Goal: Task Accomplishment & Management: Manage account settings

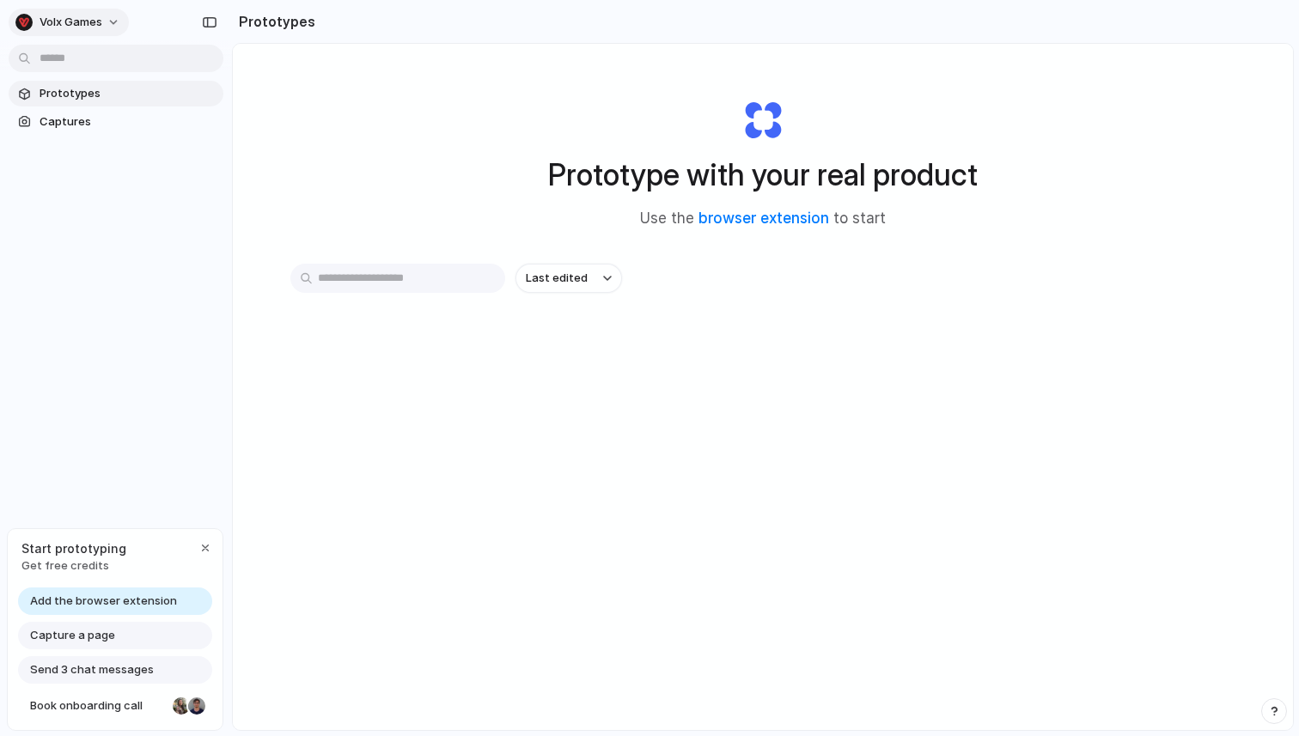
click at [109, 26] on button "Volx Games" at bounding box center [69, 22] width 120 height 27
click at [206, 543] on div "button" at bounding box center [205, 548] width 14 height 14
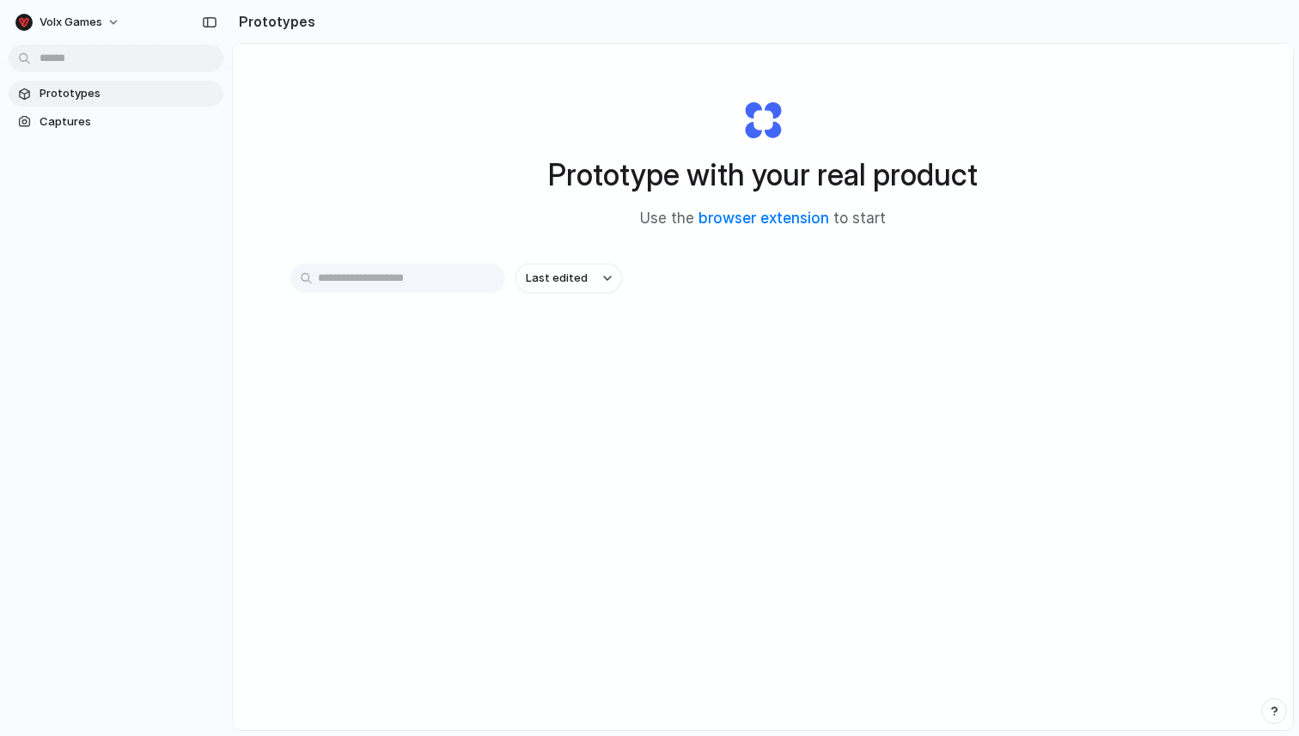
click at [587, 234] on div "Prototype with your real product Use the browser extension to start" at bounding box center [762, 157] width 687 height 186
click at [107, 14] on button "Volx Games" at bounding box center [69, 22] width 120 height 27
click at [90, 57] on li "Settings" at bounding box center [83, 60] width 143 height 27
click at [96, 22] on span "Volx Games" at bounding box center [71, 22] width 63 height 17
click at [109, 212] on div "Settings Invite members Change theme Sign out" at bounding box center [649, 368] width 1299 height 736
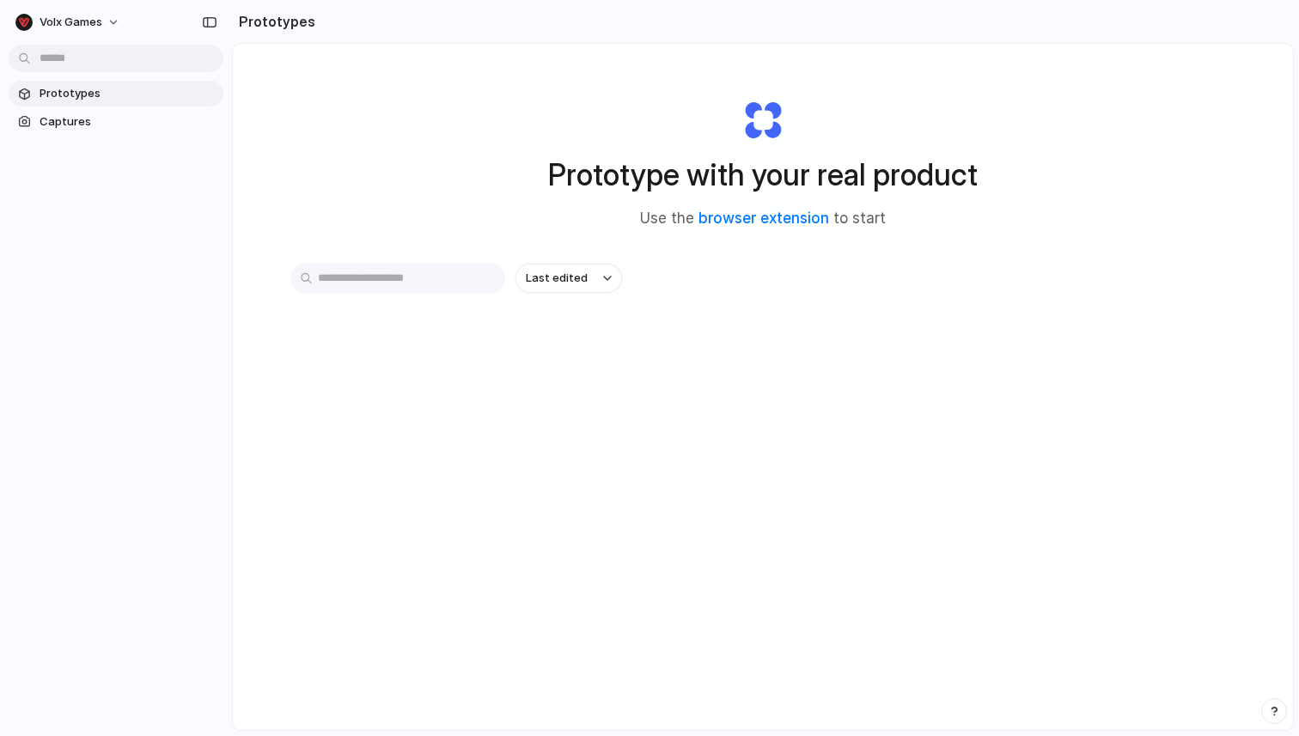
click at [443, 288] on input "text" at bounding box center [397, 278] width 215 height 29
type input "*"
click at [555, 416] on div "Prototype with your real product Use the browser extension to start Last edited" at bounding box center [763, 432] width 1060 height 777
click at [739, 217] on link "browser extension" at bounding box center [763, 218] width 131 height 17
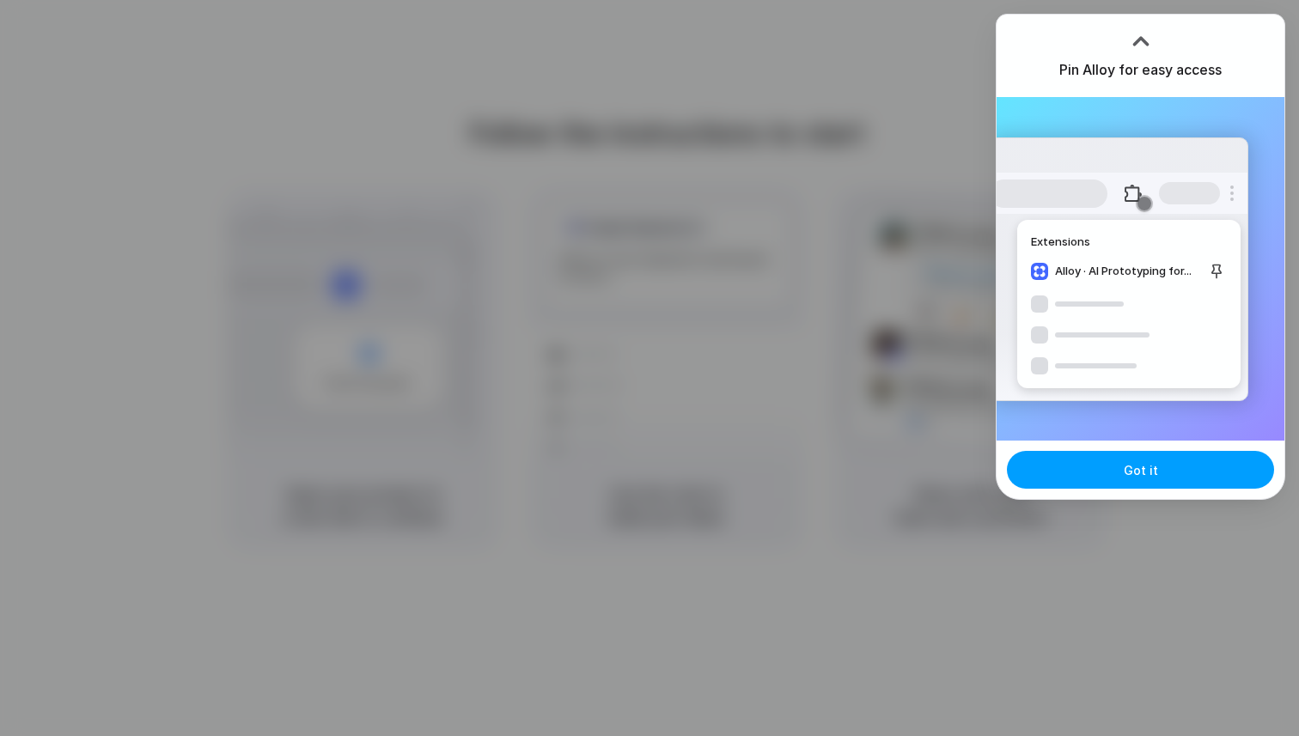
click at [1154, 470] on span "Got it" at bounding box center [1140, 470] width 34 height 18
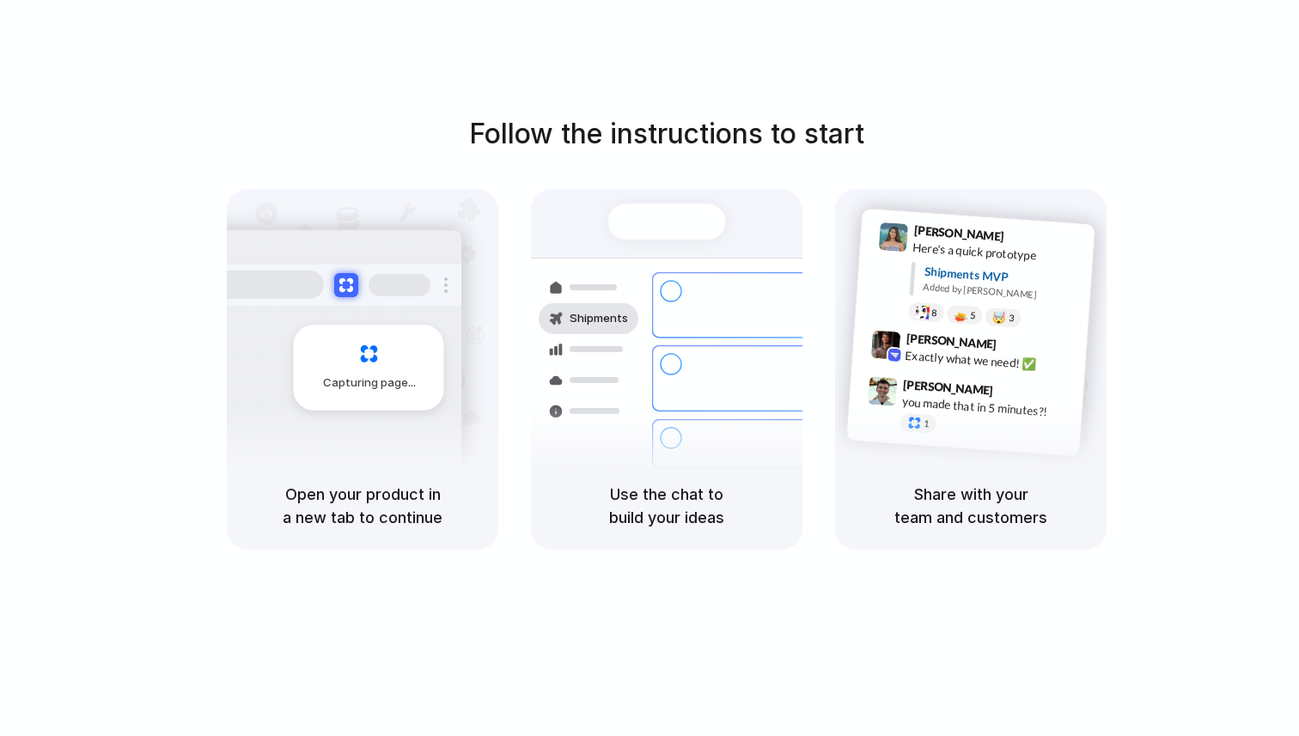
click at [358, 462] on div "Open your product in a new tab to continue" at bounding box center [362, 506] width 271 height 88
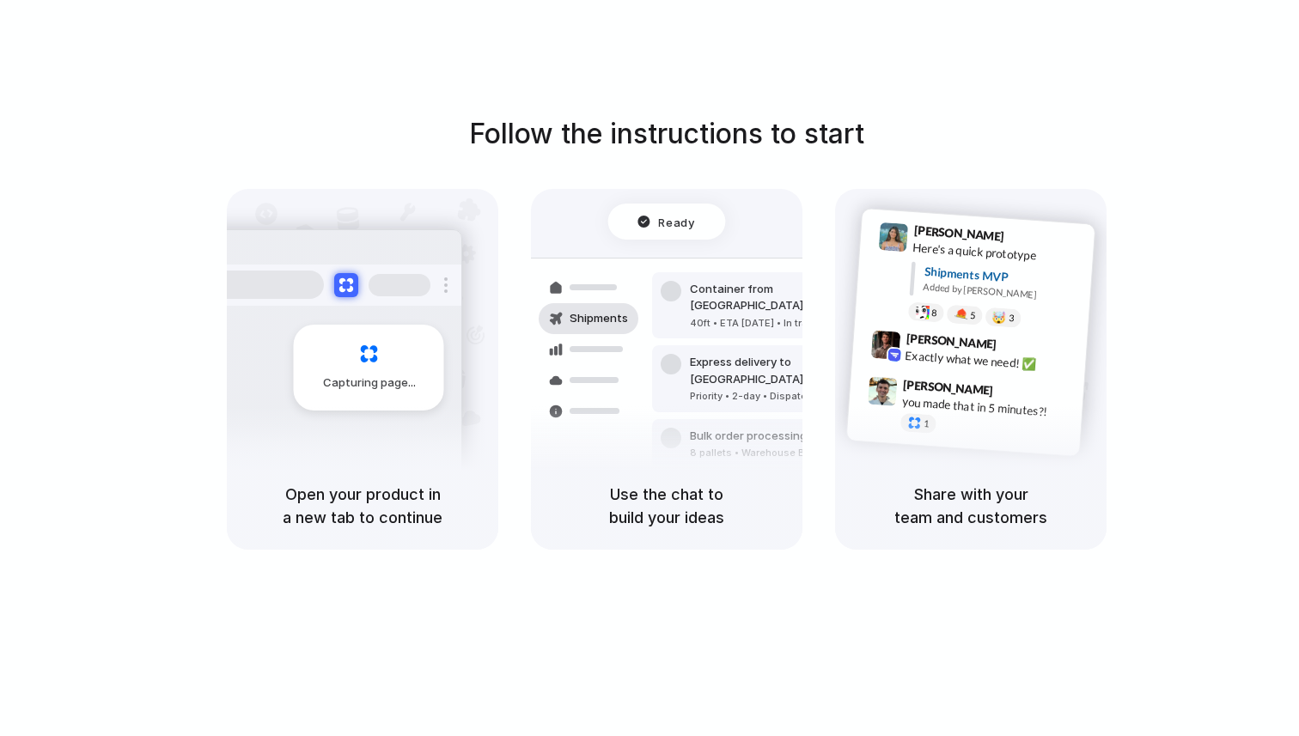
click at [631, 422] on div at bounding box center [589, 411] width 100 height 31
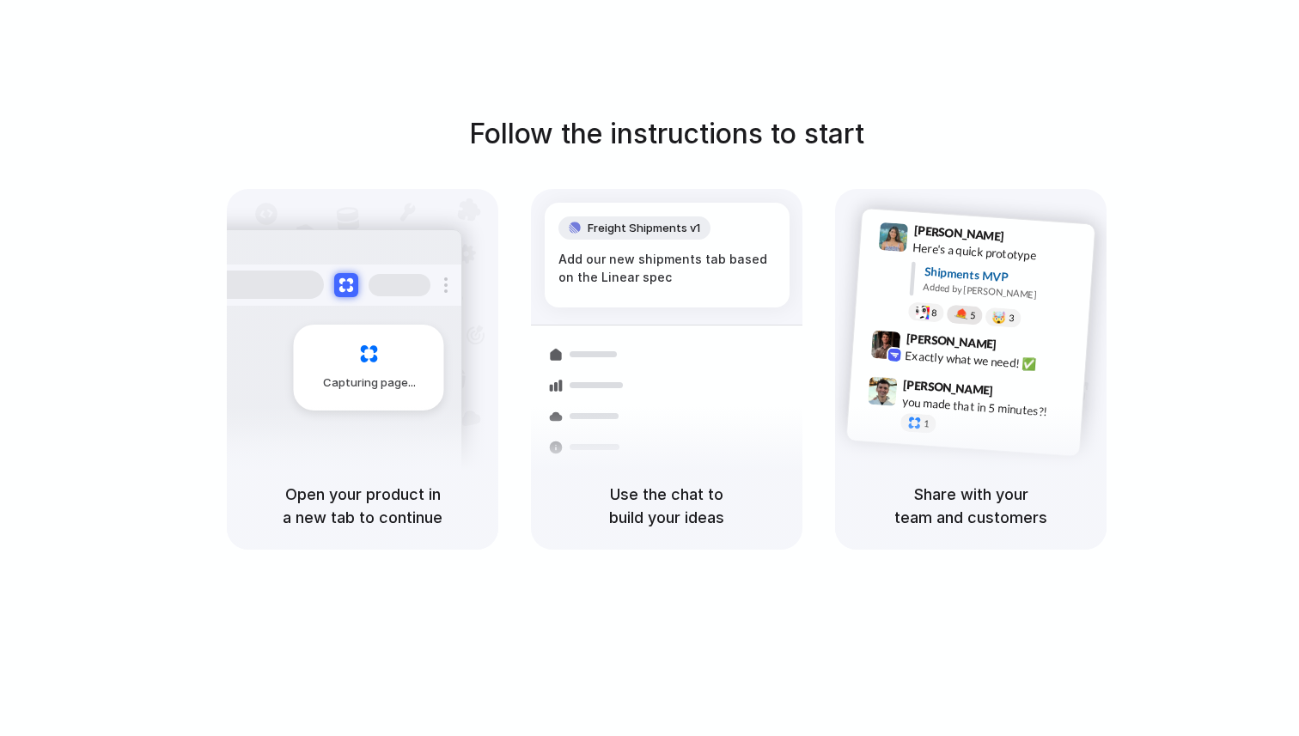
click at [965, 317] on div at bounding box center [960, 314] width 15 height 14
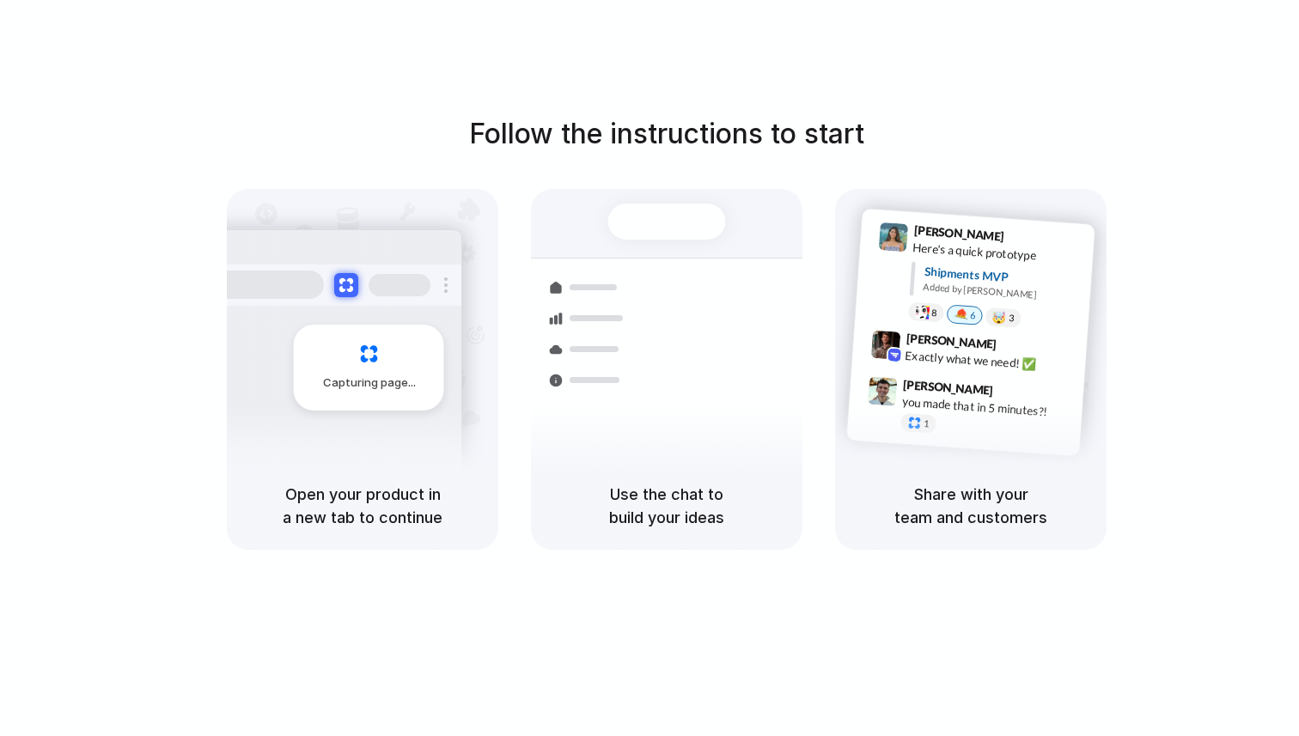
click at [965, 417] on div "1" at bounding box center [986, 427] width 172 height 30
click at [886, 286] on div at bounding box center [891, 271] width 34 height 98
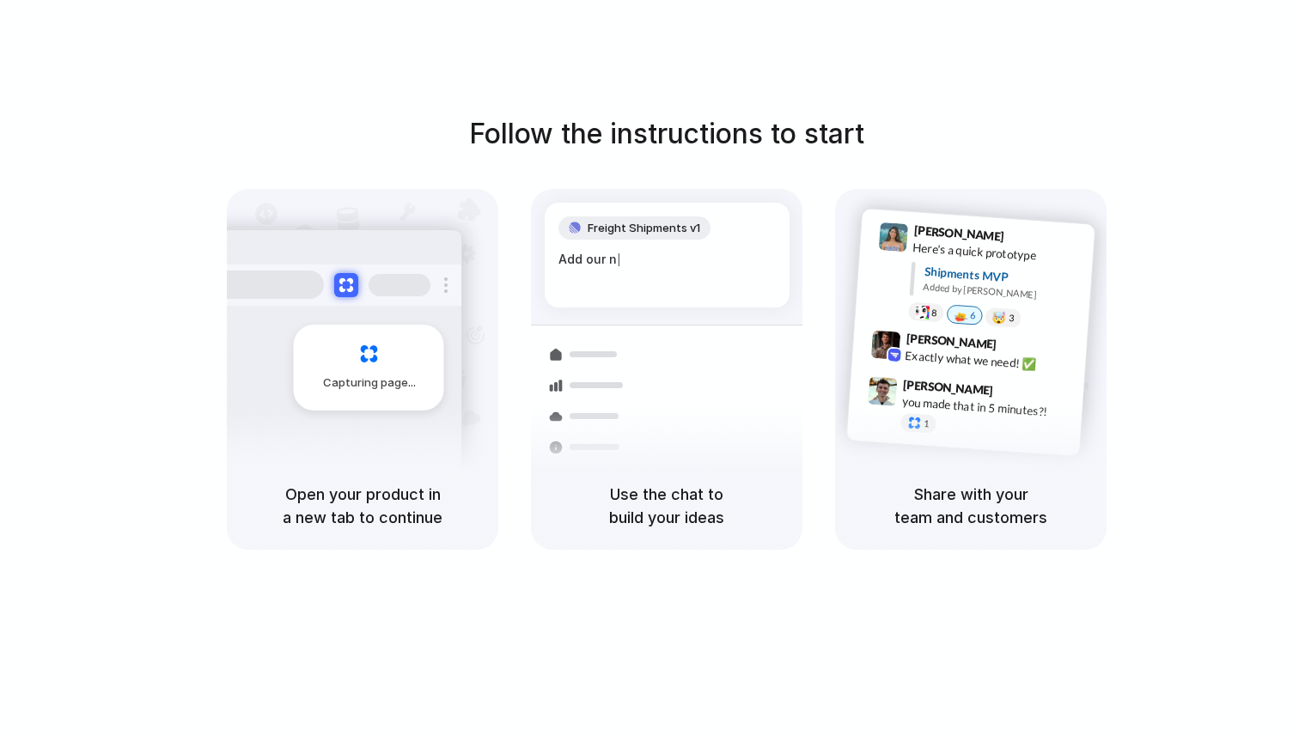
click at [720, 278] on div "Freight Shipments v1 Add our n |" at bounding box center [667, 255] width 245 height 105
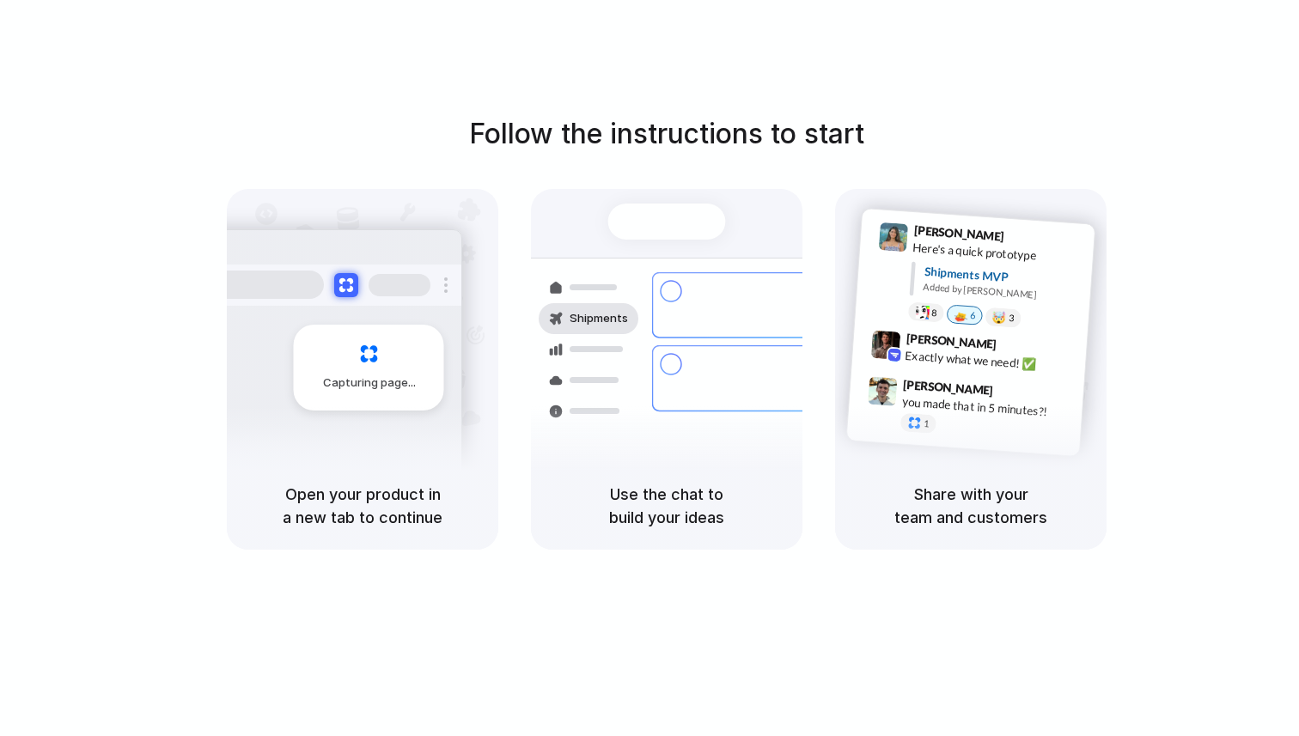
click at [955, 466] on div "Share with your team and customers" at bounding box center [970, 506] width 271 height 88
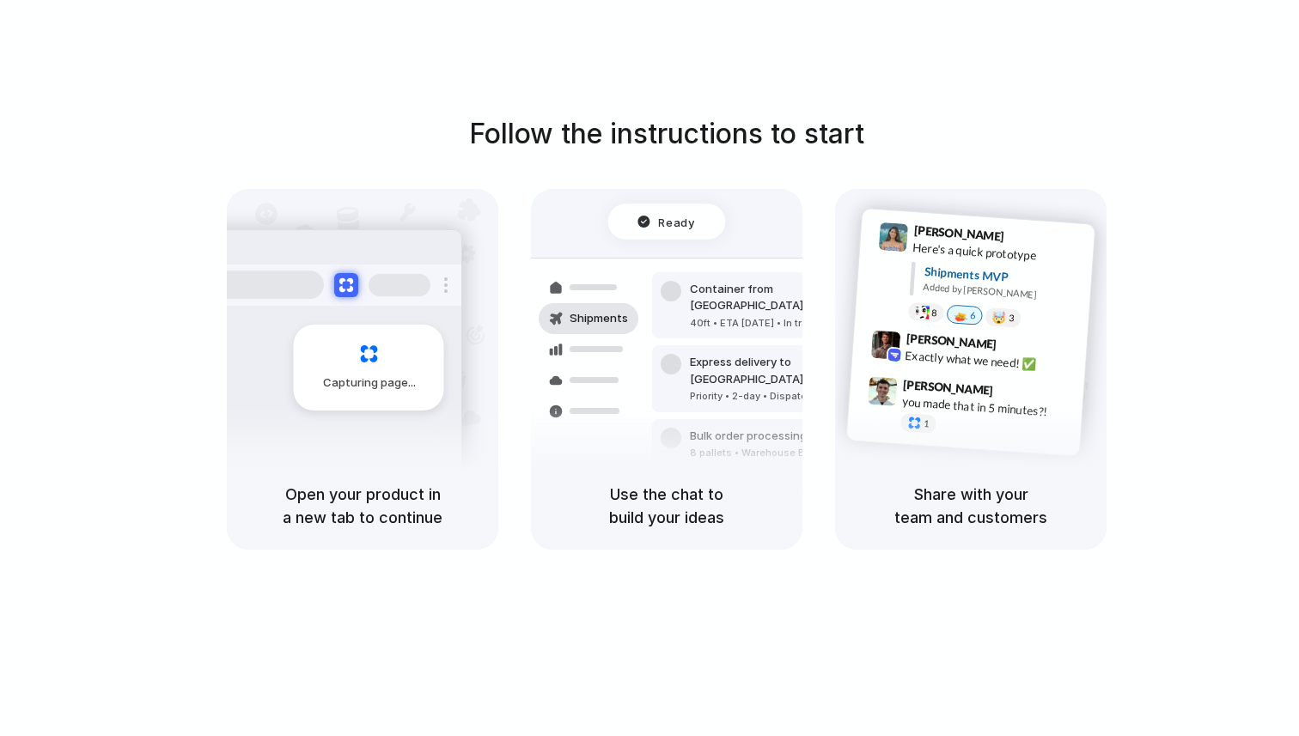
click at [660, 189] on div "Ready Shipments Container from [GEOGRAPHIC_DATA] 40ft • ETA [DATE] • In transit…" at bounding box center [666, 325] width 271 height 273
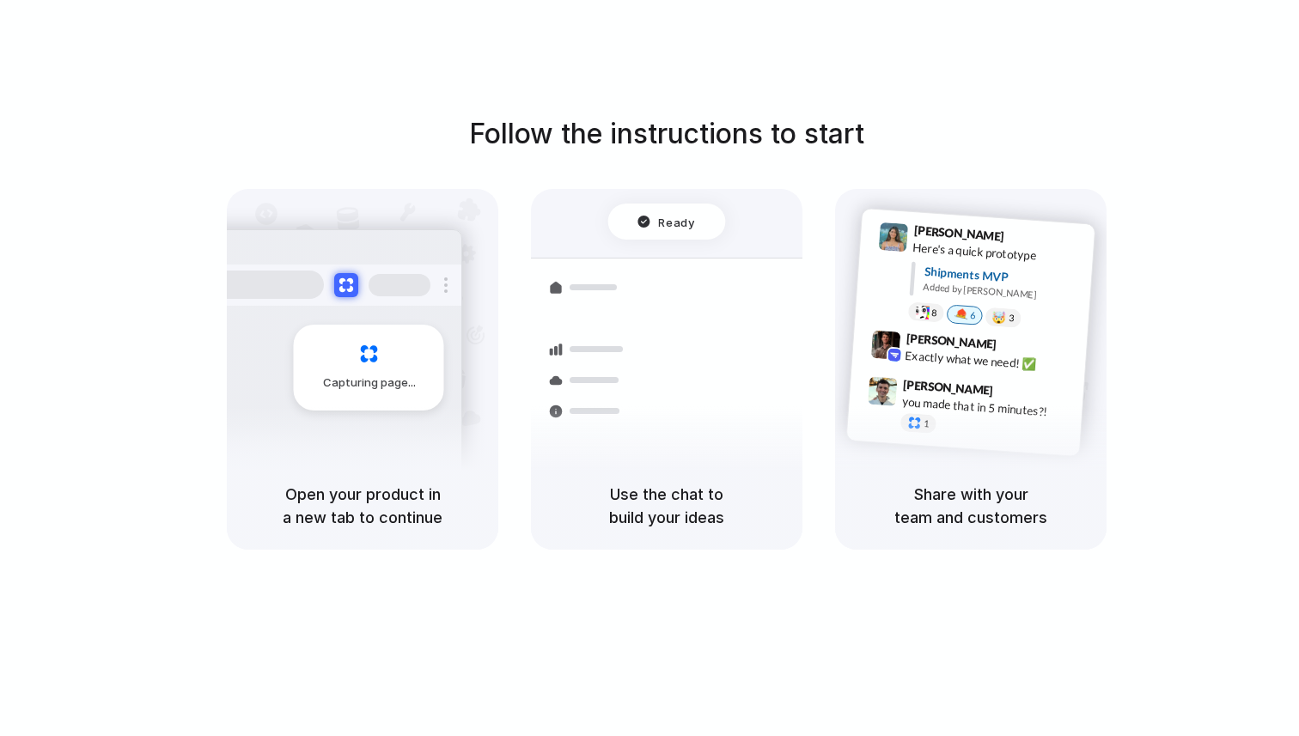
click at [655, 218] on div "Ready" at bounding box center [666, 221] width 58 height 17
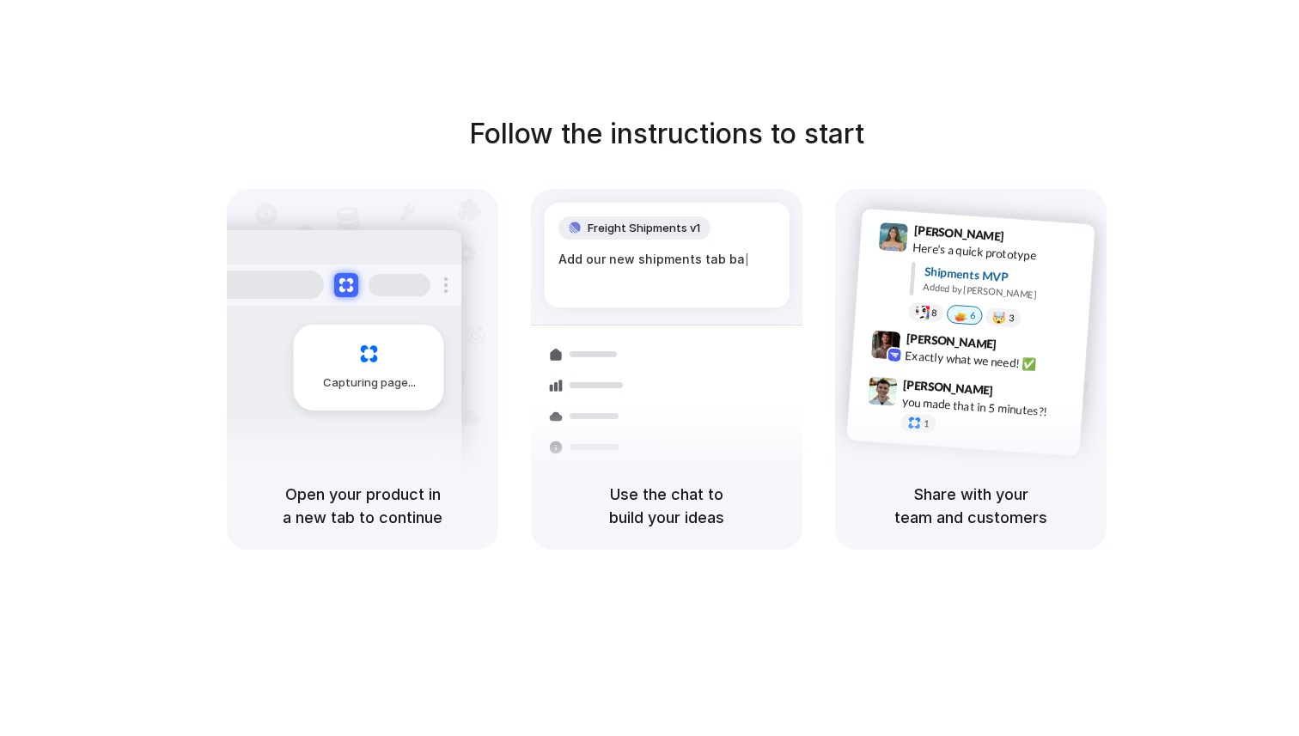
click at [679, 271] on div "Freight Shipments v1 Add our new shipments tab ba |" at bounding box center [667, 255] width 245 height 105
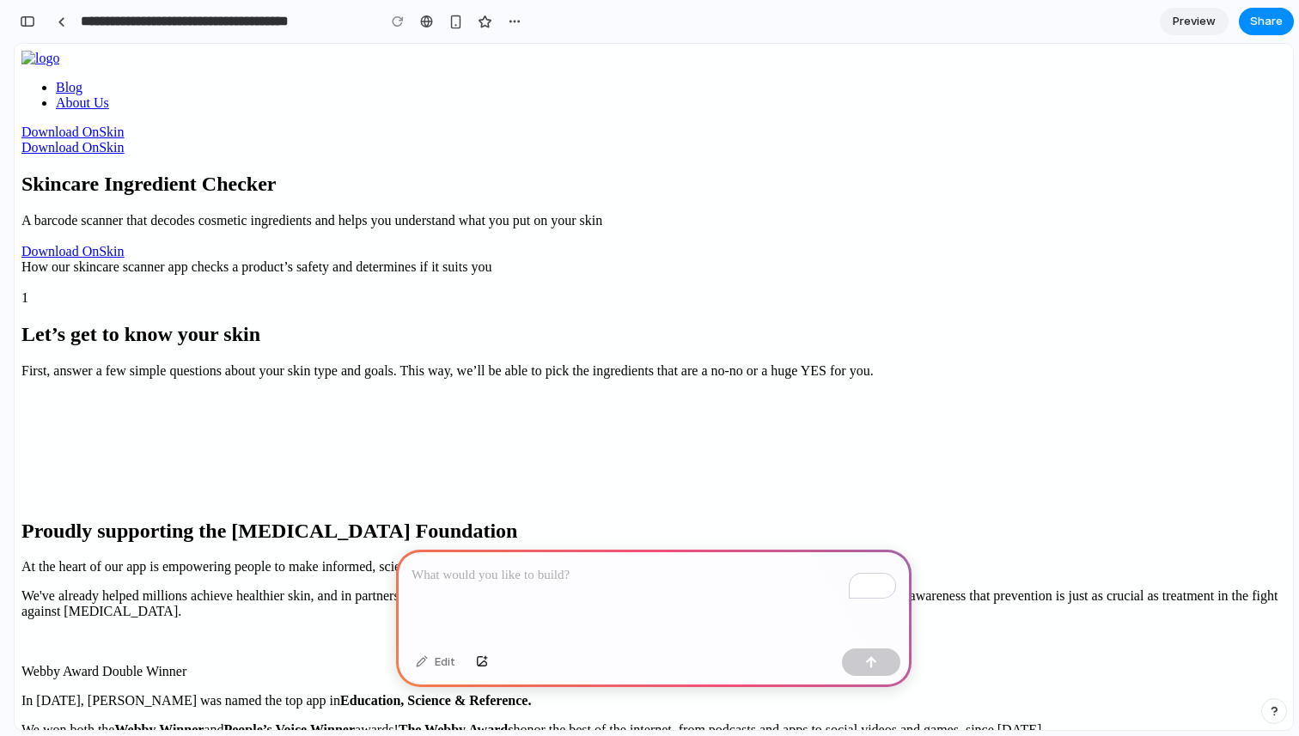
click at [575, 584] on p "To enrich screen reader interactions, please activate Accessibility in Grammarl…" at bounding box center [653, 575] width 484 height 21
click at [480, 660] on div "button" at bounding box center [482, 662] width 12 height 10
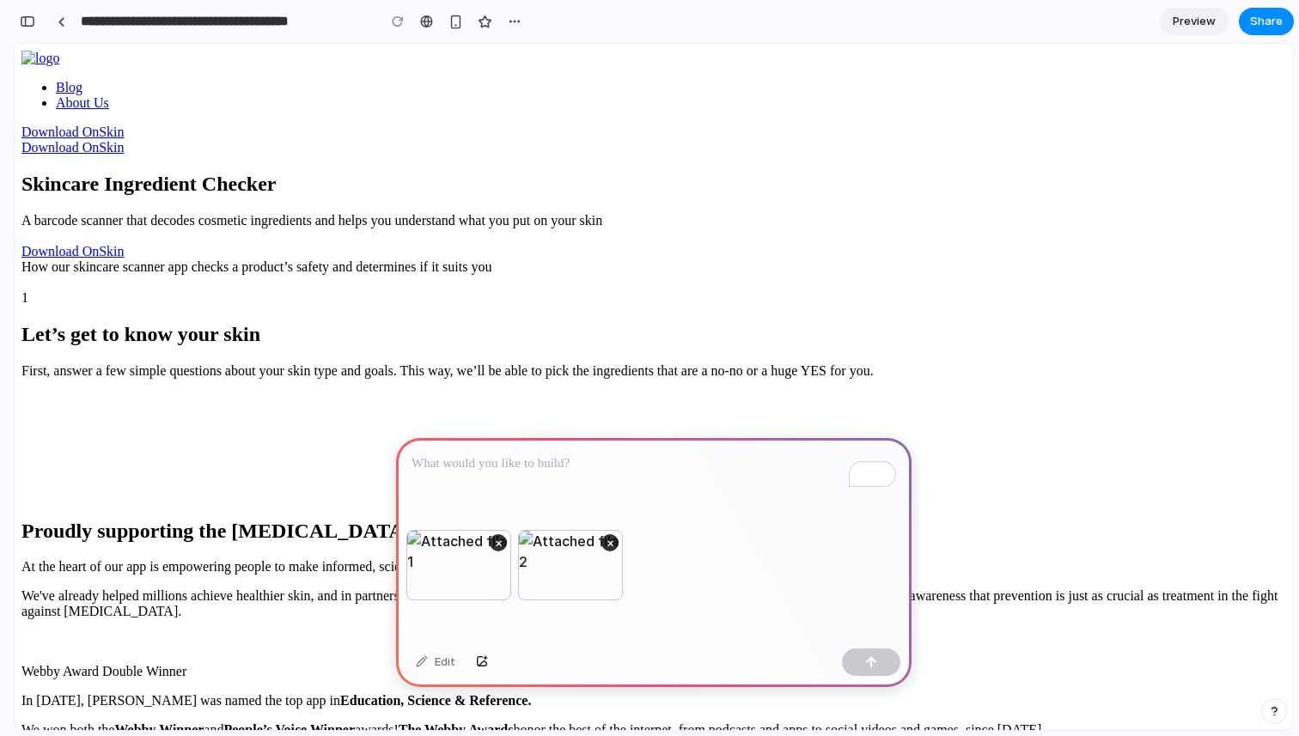
click at [539, 466] on p "To enrich screen reader interactions, please activate Accessibility in Grammarl…" at bounding box center [653, 464] width 484 height 21
click at [505, 458] on p "**********" at bounding box center [653, 464] width 484 height 21
click at [493, 465] on p "**********" at bounding box center [653, 464] width 484 height 21
click at [715, 466] on p "**********" at bounding box center [653, 464] width 484 height 21
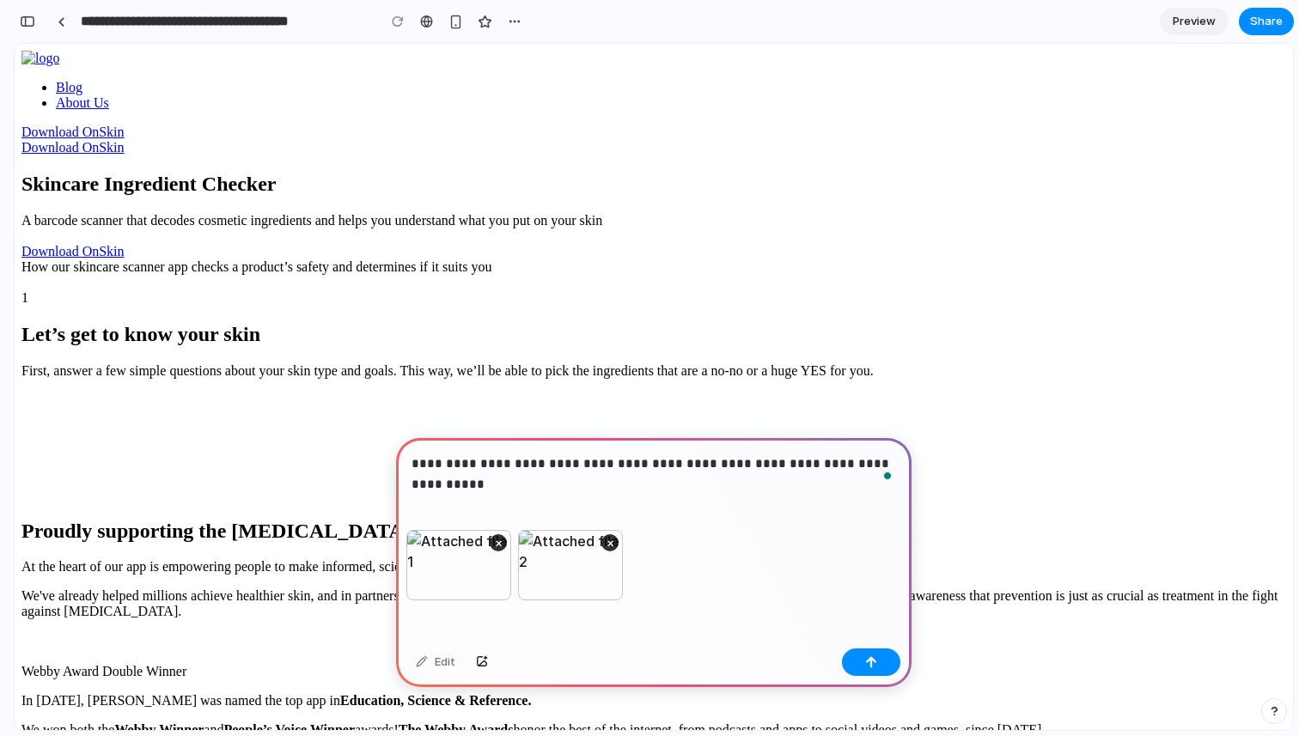
click at [539, 461] on p "**********" at bounding box center [653, 464] width 484 height 21
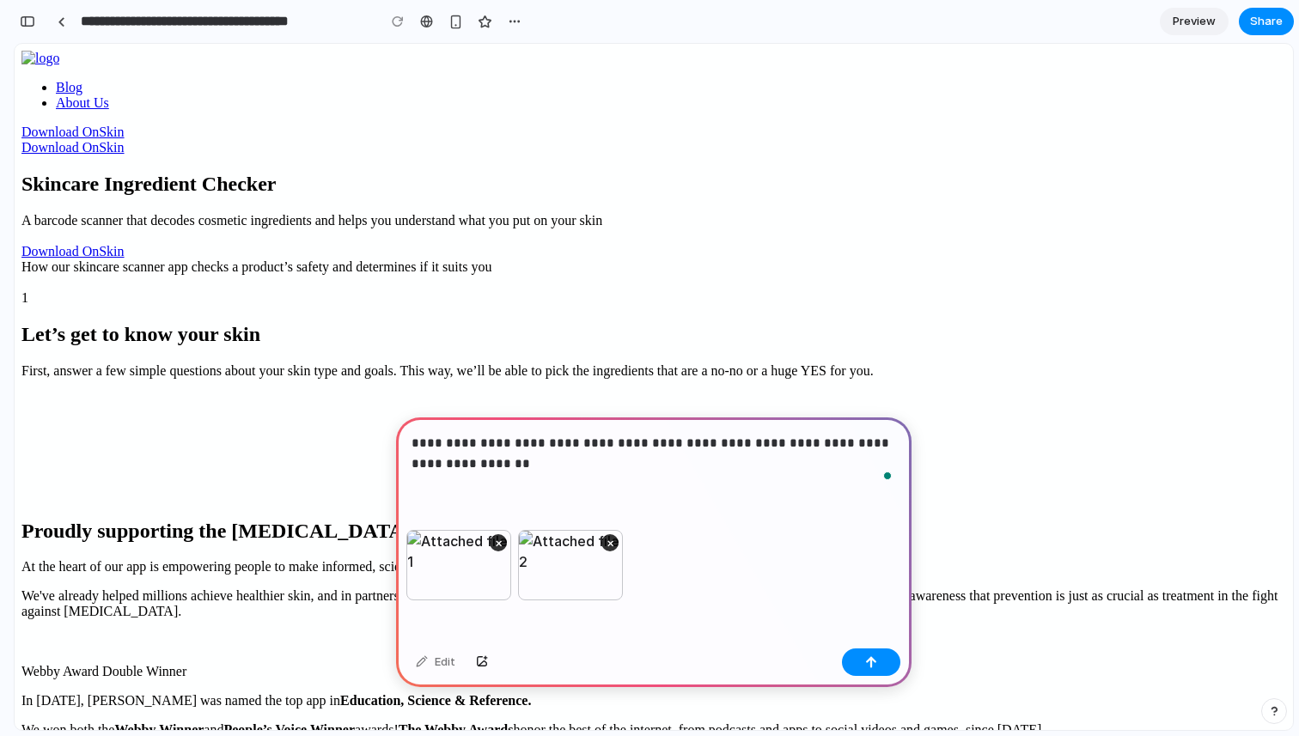
click at [484, 471] on p "**********" at bounding box center [653, 453] width 484 height 41
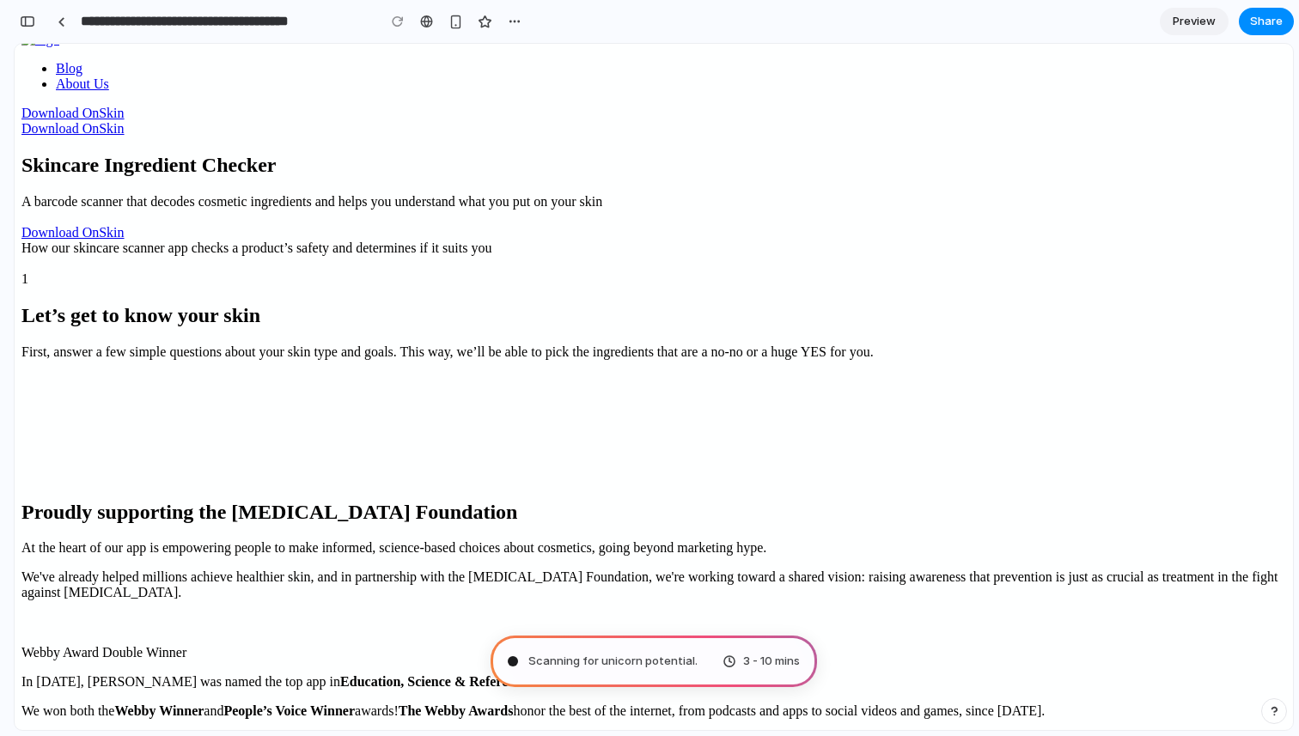
scroll to position [21, 0]
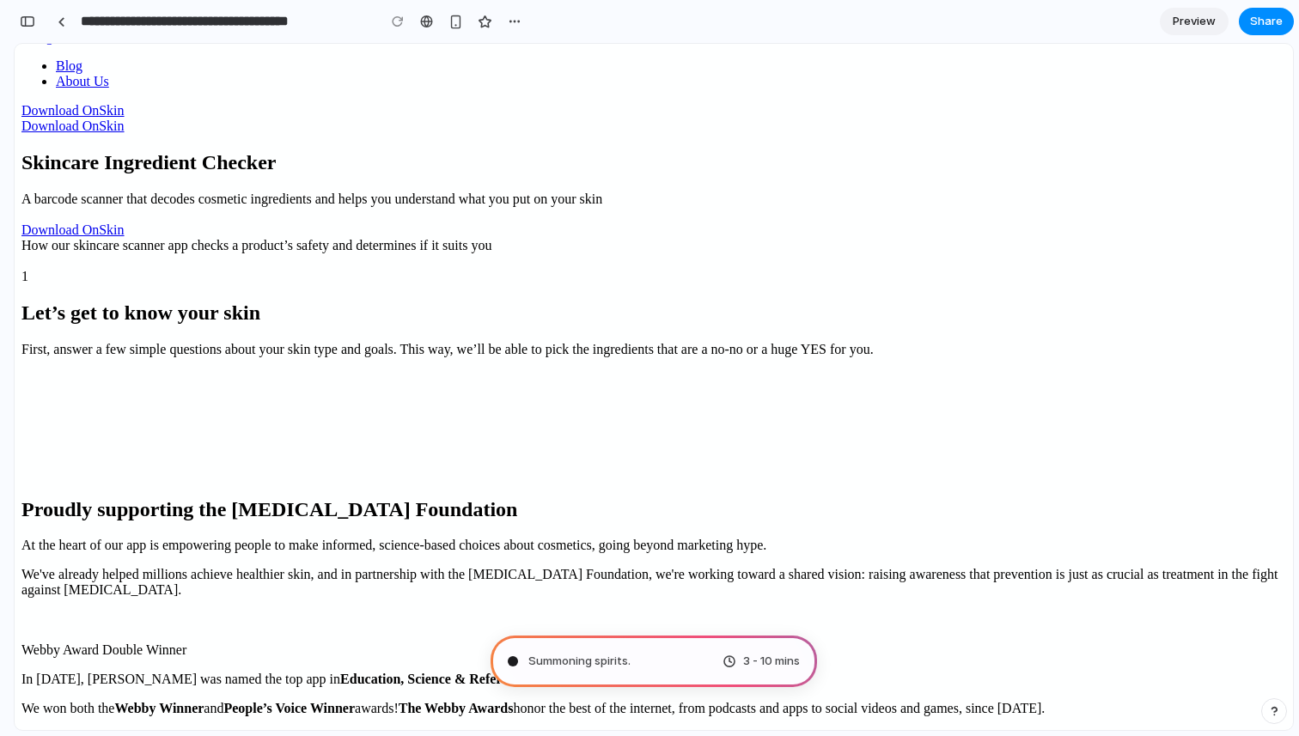
type input "**********"
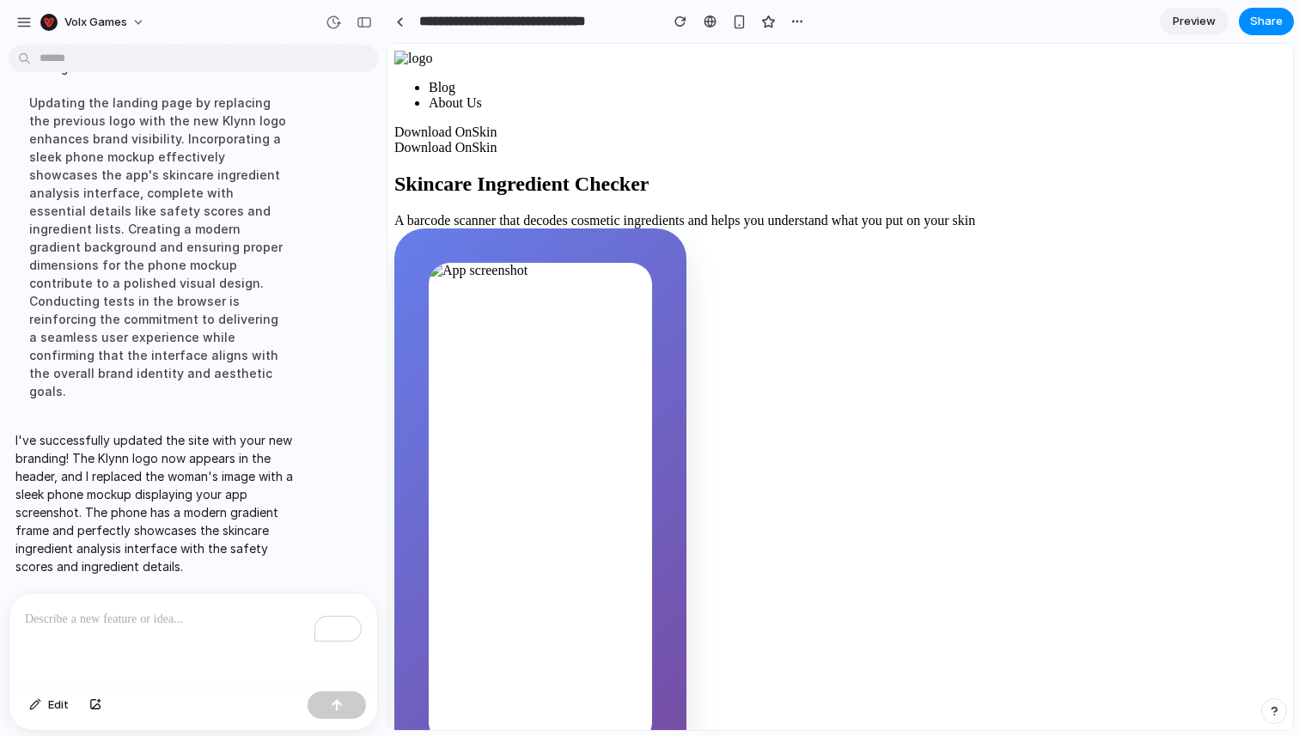
scroll to position [1362, 0]
click at [396, 18] on div at bounding box center [400, 21] width 8 height 9
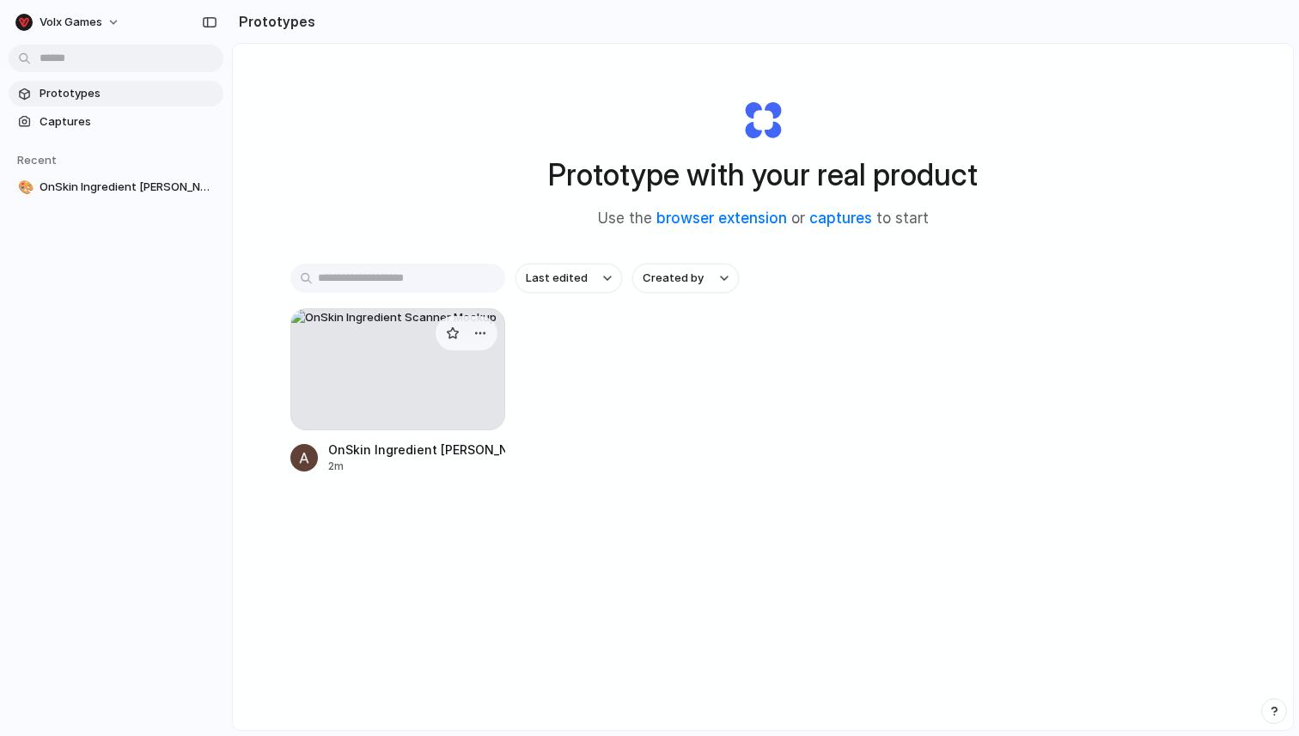
click at [374, 334] on div at bounding box center [397, 369] width 215 height 122
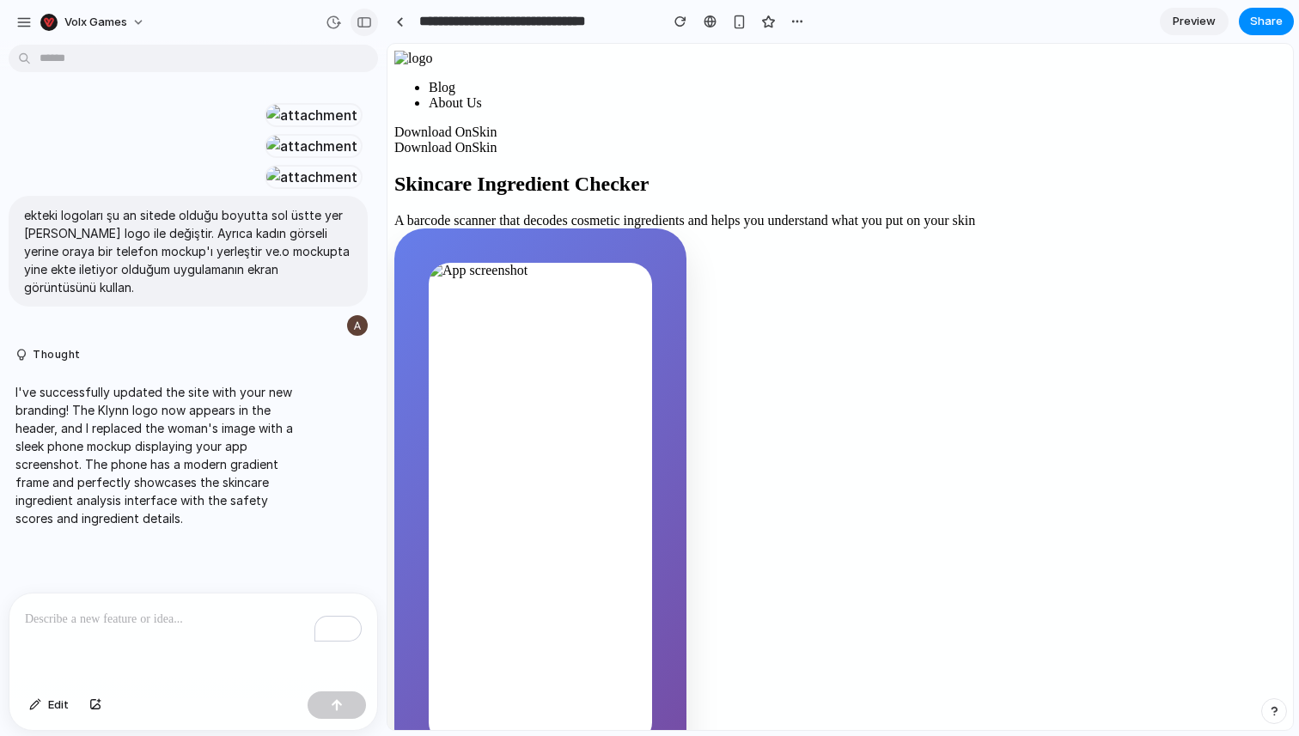
click at [365, 24] on div "button" at bounding box center [363, 22] width 15 height 12
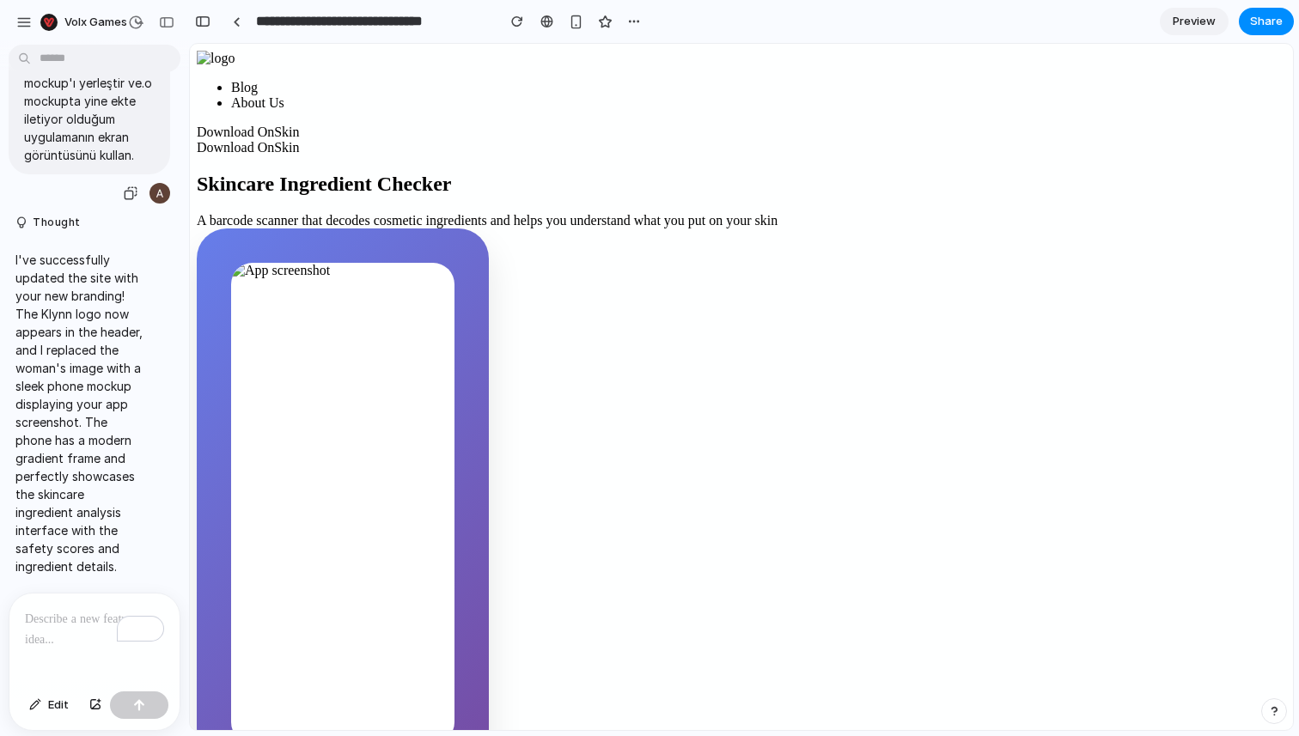
scroll to position [710, 0]
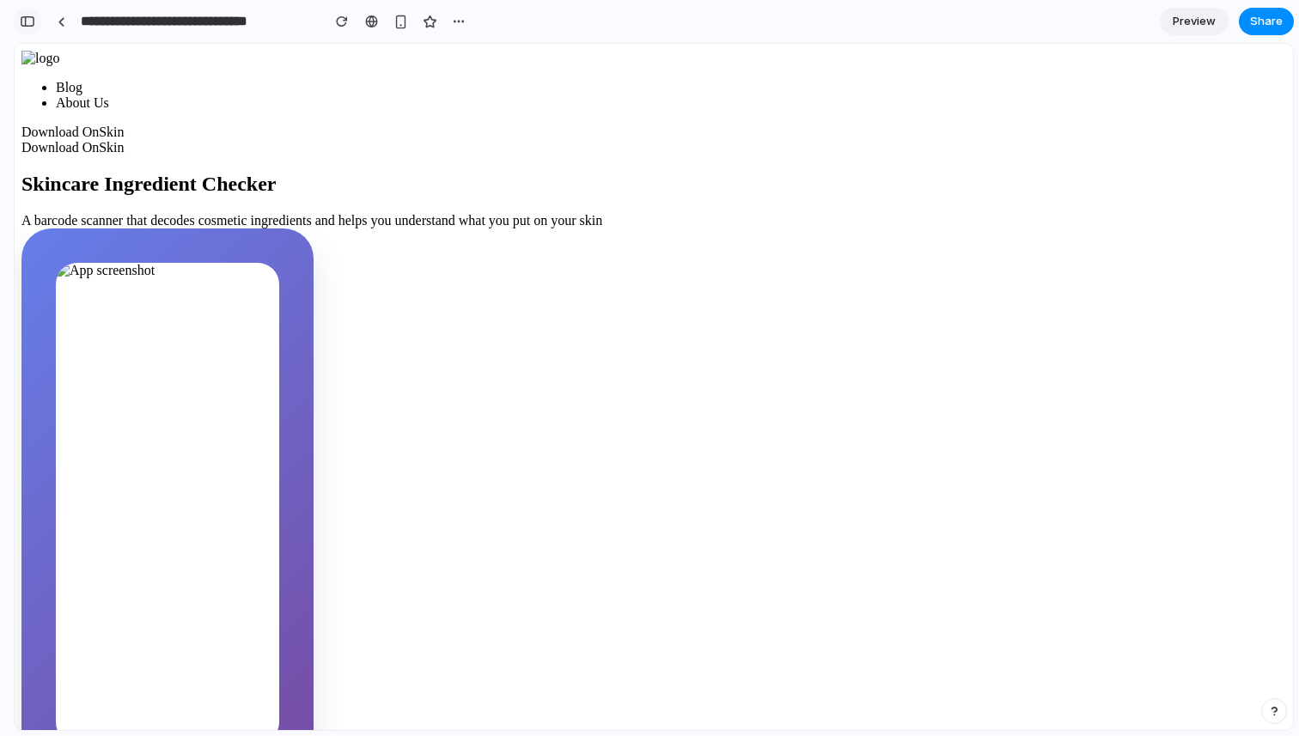
click at [34, 20] on div "button" at bounding box center [27, 21] width 15 height 12
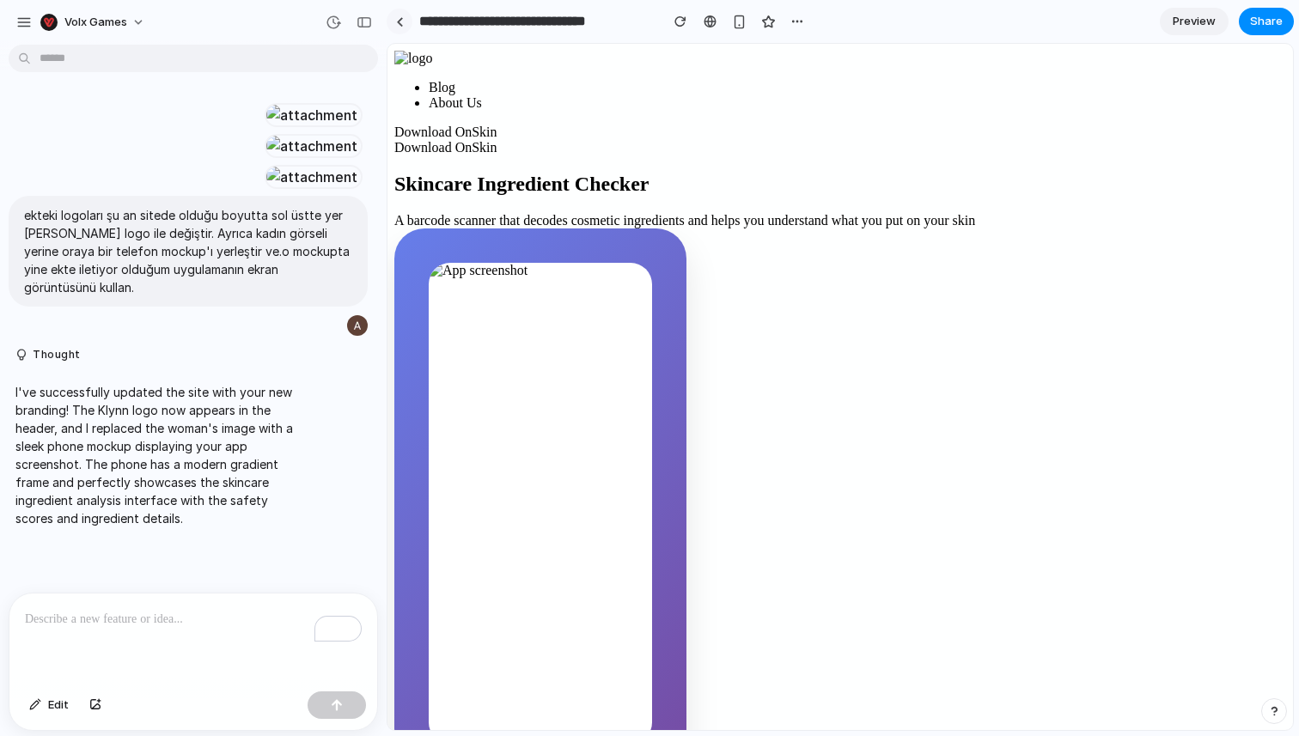
click at [408, 22] on link at bounding box center [400, 22] width 26 height 26
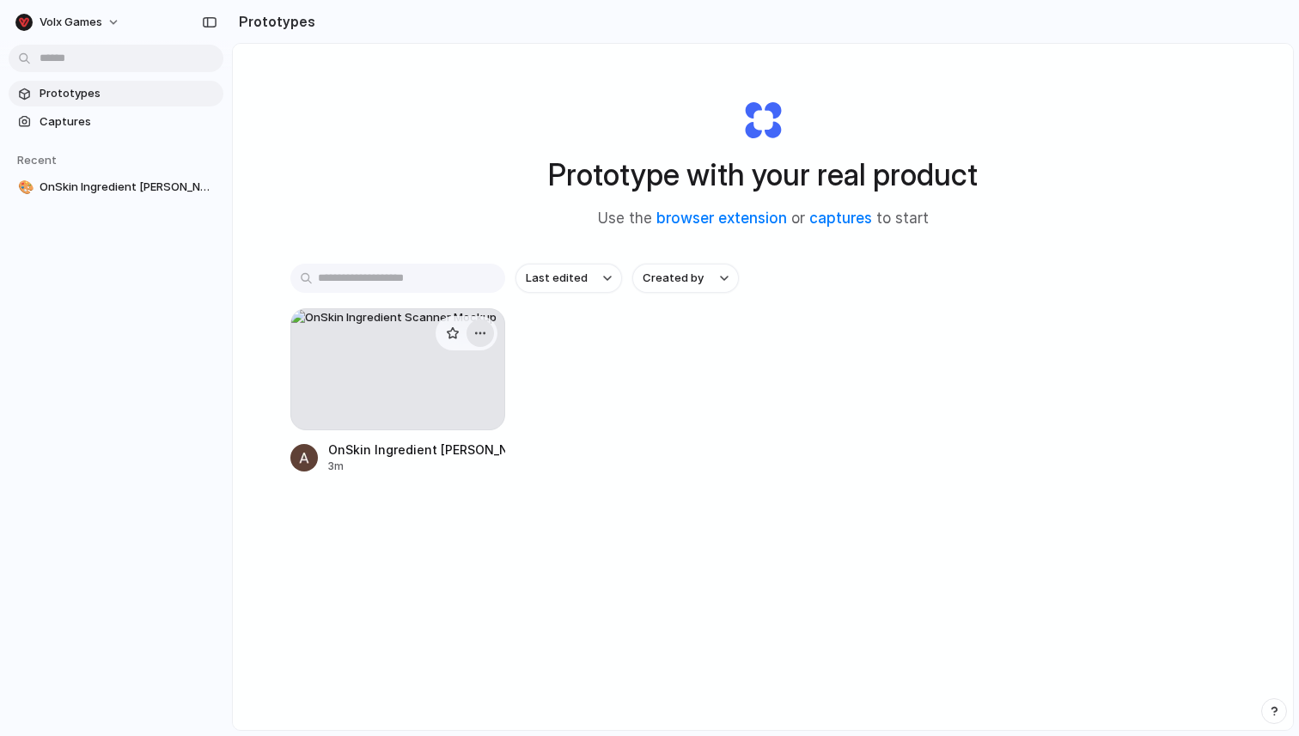
click at [485, 328] on div "button" at bounding box center [480, 333] width 14 height 14
click at [470, 452] on li "Delete" at bounding box center [431, 454] width 122 height 27
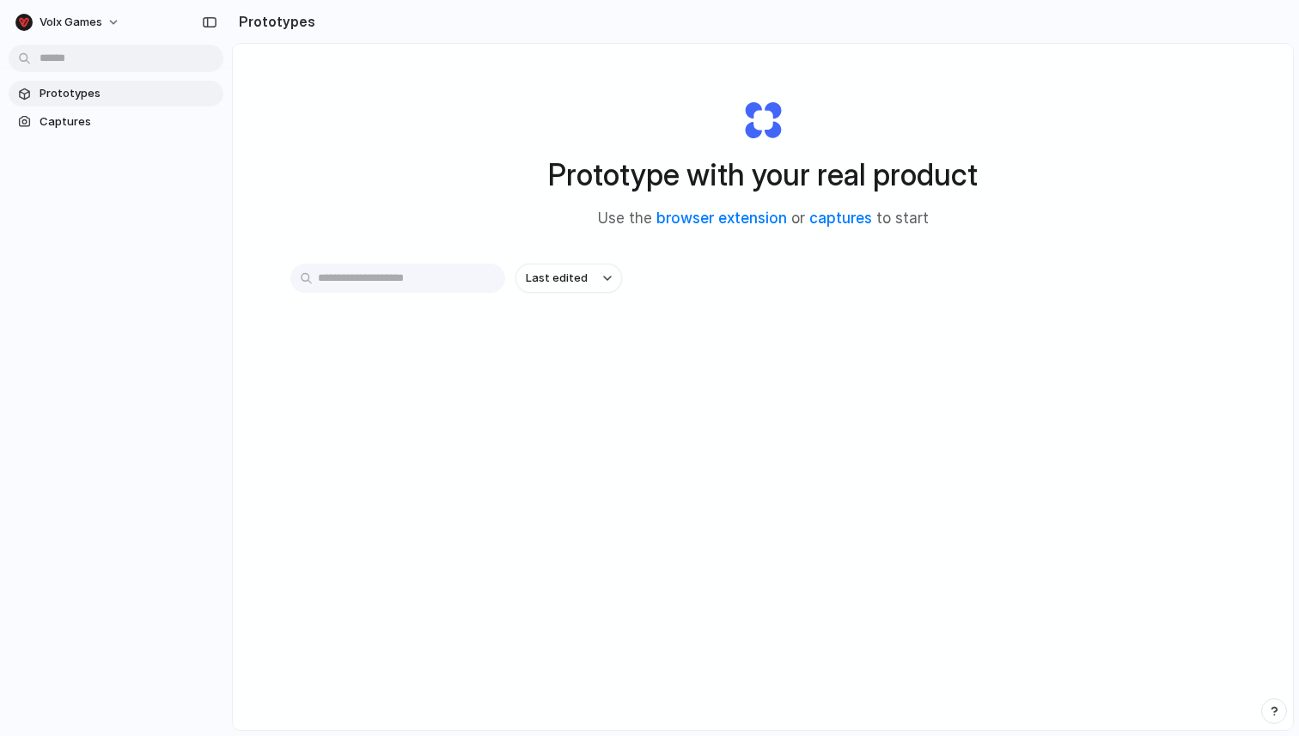
click at [474, 368] on div "Last edited" at bounding box center [762, 339] width 945 height 151
click at [108, 16] on button "Volx Games" at bounding box center [69, 22] width 120 height 27
click at [100, 62] on li "Settings" at bounding box center [83, 60] width 143 height 27
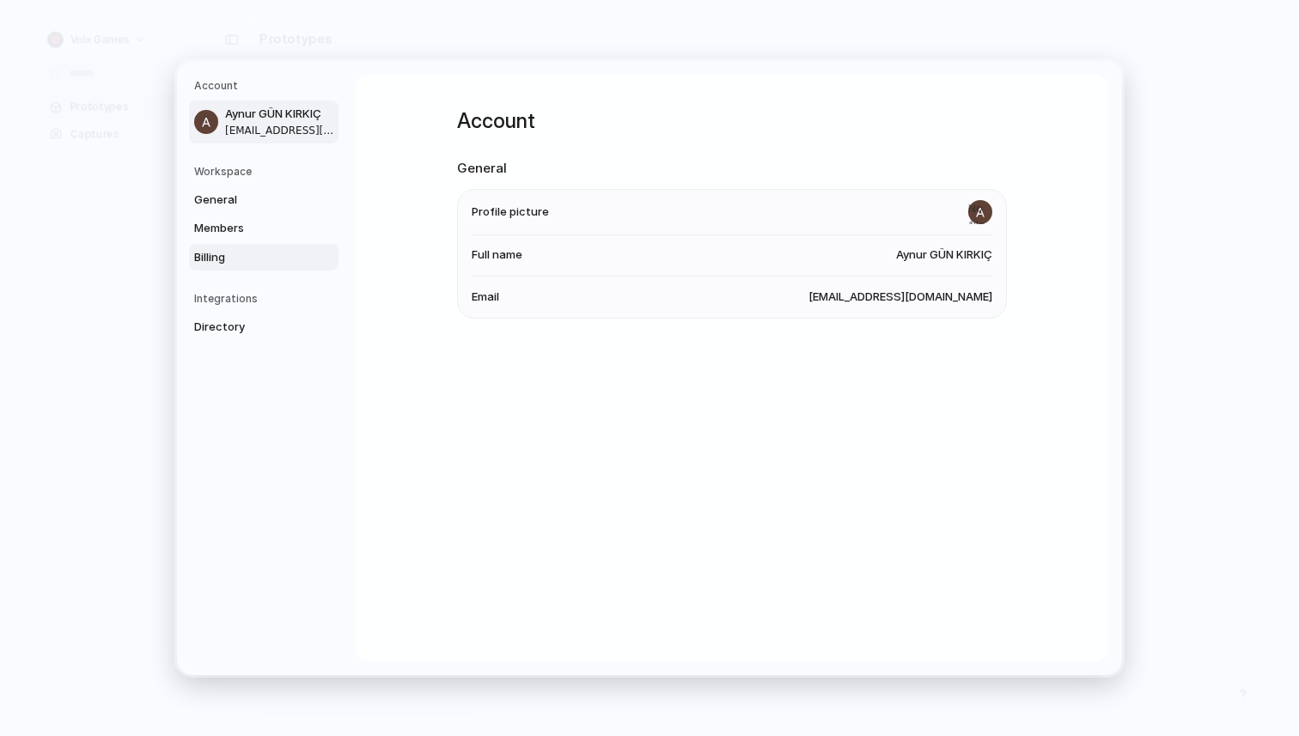
click at [205, 249] on span "Billing" at bounding box center [249, 257] width 110 height 17
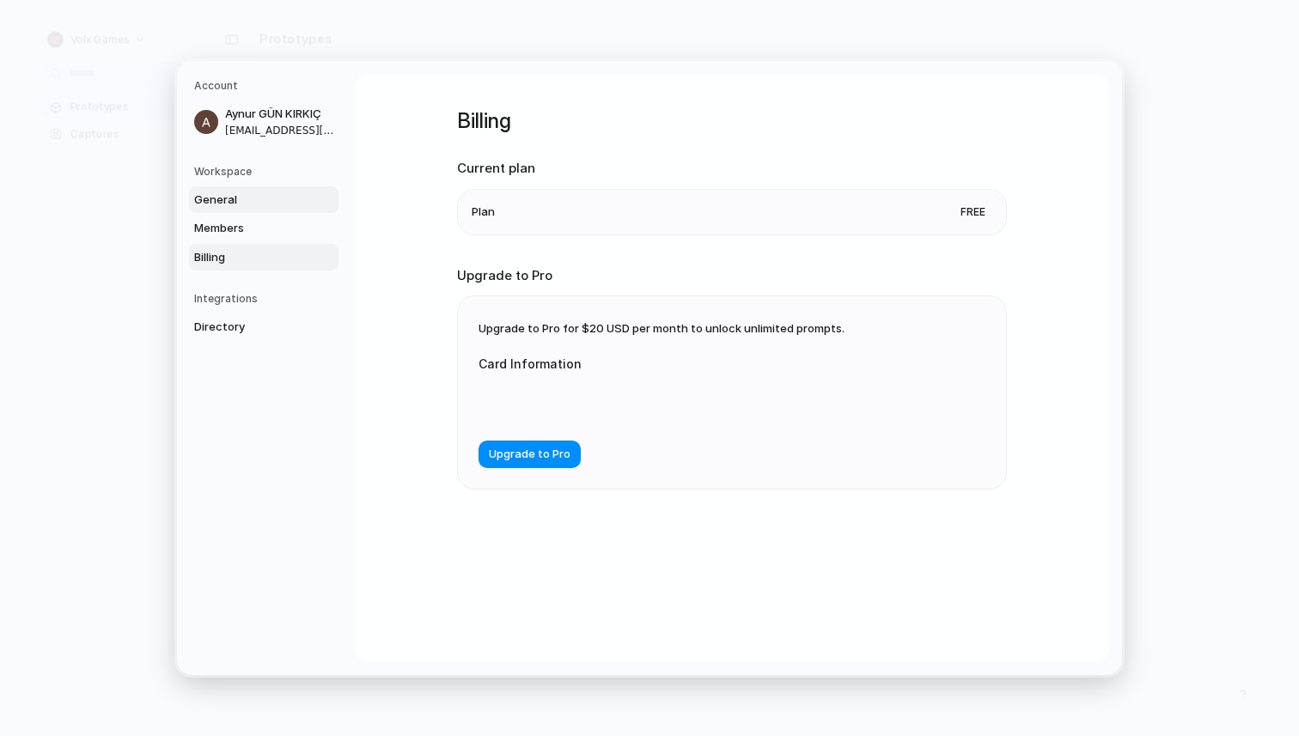
click at [241, 196] on span "General" at bounding box center [249, 200] width 110 height 17
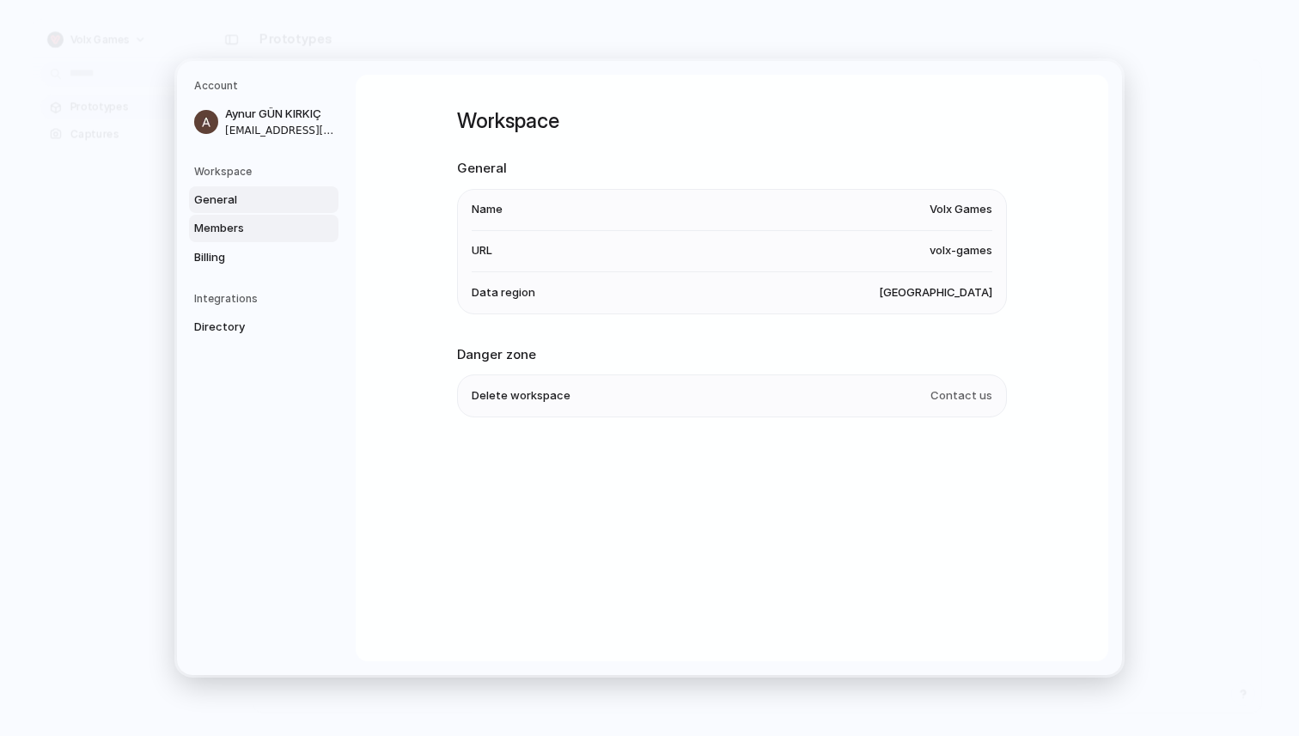
click at [236, 230] on span "Members" at bounding box center [249, 228] width 110 height 17
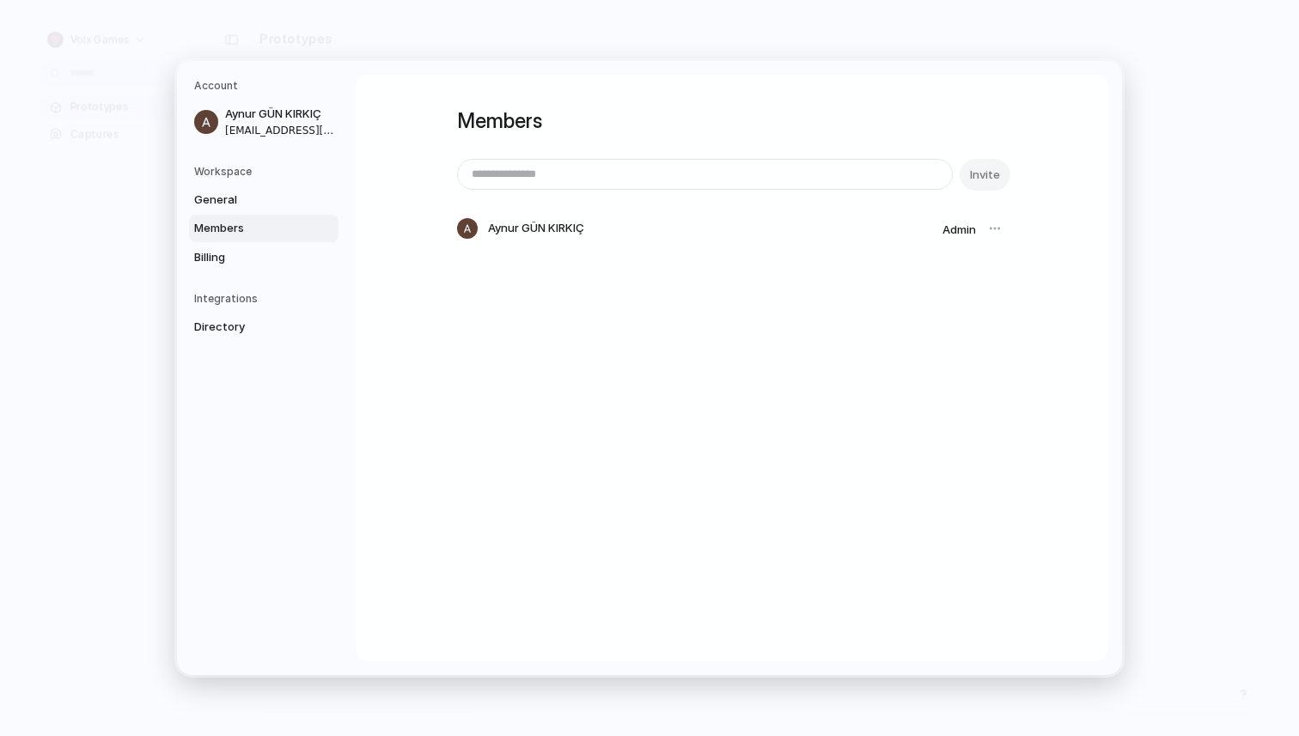
click at [1068, 69] on div "Account Aynur GÜN KIRKIÇ aynur@volxgames.com Workspace General Members Billing …" at bounding box center [649, 368] width 945 height 614
